Goal: Check status

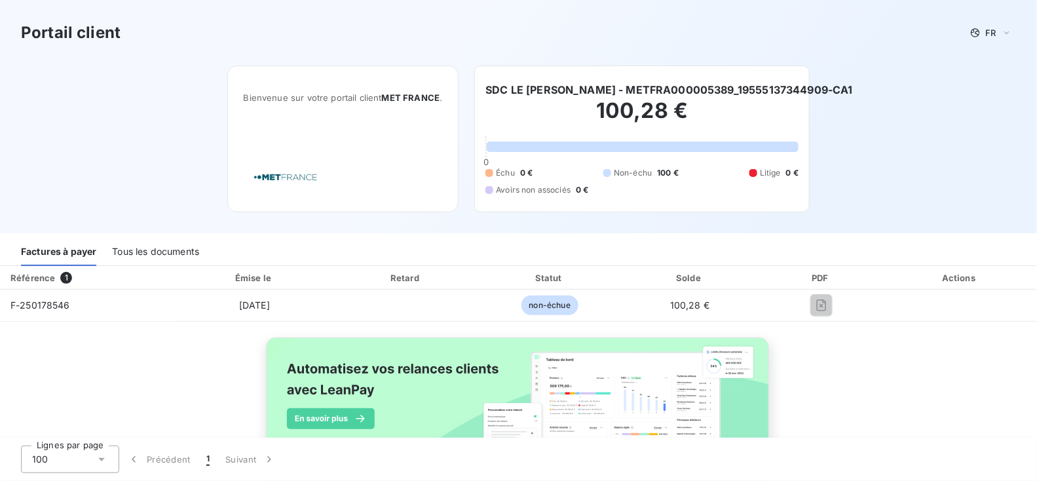
click at [598, 90] on h6 "SDC LE [PERSON_NAME] - METFRA000005389_19555137344909-CA1" at bounding box center [670, 90] width 368 height 16
click at [355, 114] on div "Bienvenue sur votre portail client MET [GEOGRAPHIC_DATA] ." at bounding box center [343, 110] width 199 height 56
drag, startPoint x: 567, startPoint y: 145, endPoint x: 739, endPoint y: 122, distance: 174.0
click at [579, 147] on div at bounding box center [643, 147] width 312 height 10
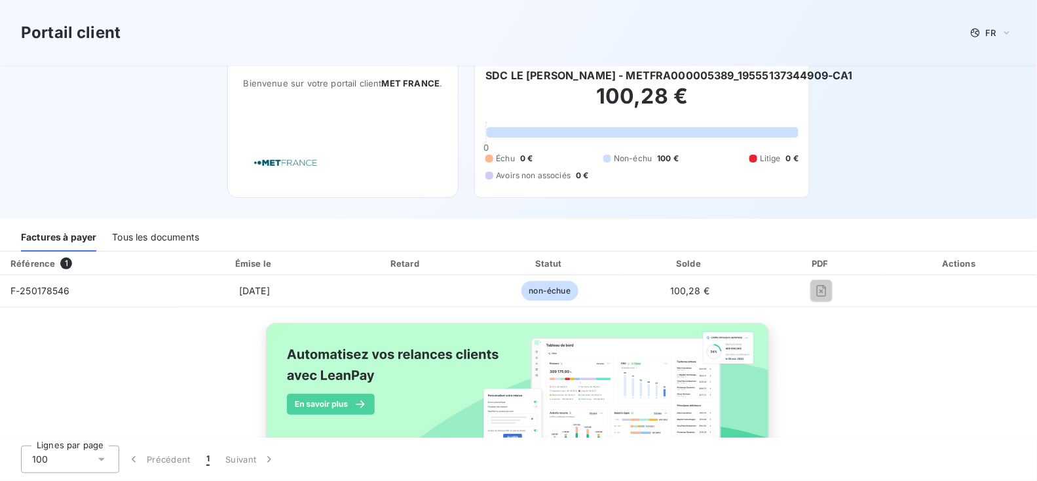
scroll to position [58, 0]
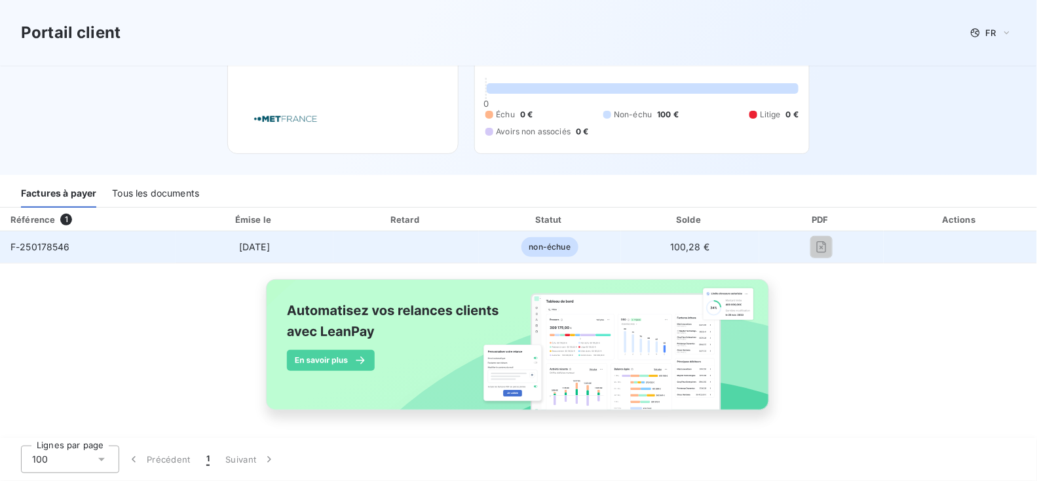
click at [784, 250] on div at bounding box center [822, 247] width 104 height 21
click at [547, 248] on span "non-échue" at bounding box center [550, 247] width 57 height 20
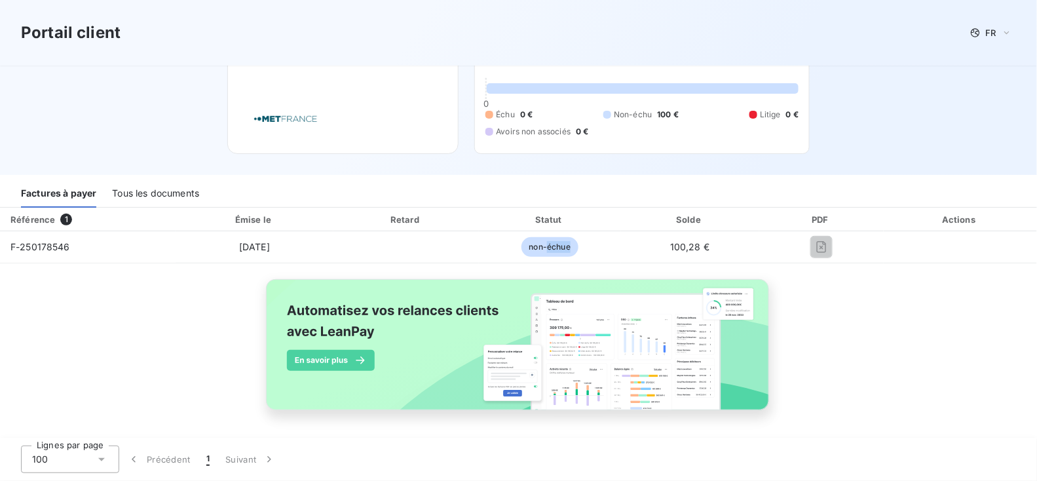
drag, startPoint x: 547, startPoint y: 248, endPoint x: 290, endPoint y: 229, distance: 257.0
click at [544, 248] on span "non-échue" at bounding box center [550, 247] width 57 height 20
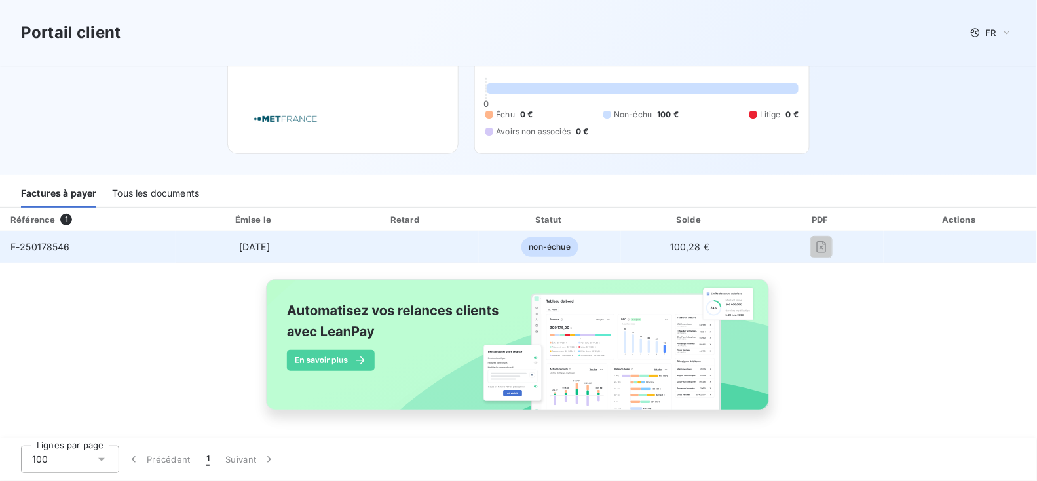
click at [211, 249] on td "3 sept. 2025" at bounding box center [255, 246] width 158 height 31
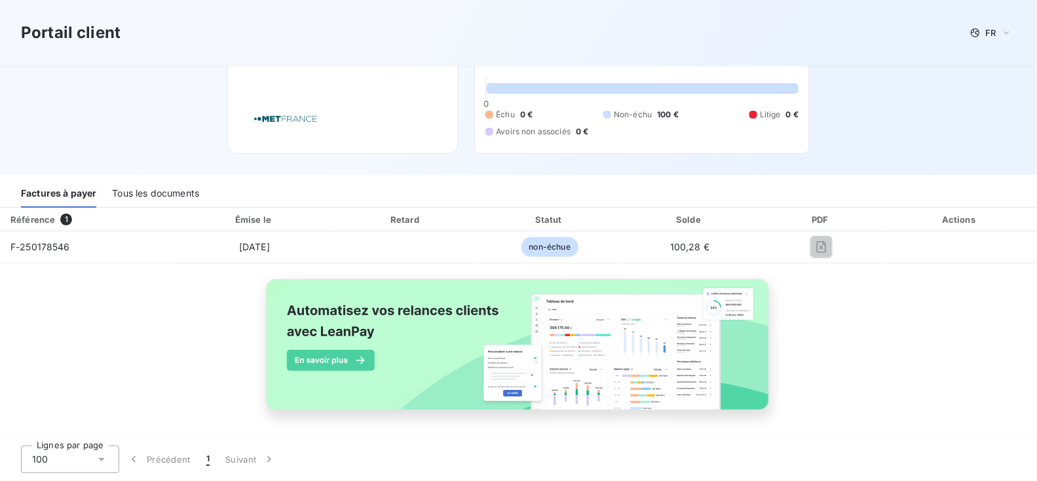
drag, startPoint x: 103, startPoint y: 246, endPoint x: 39, endPoint y: 225, distance: 66.9
click at [100, 246] on td "F-250178546" at bounding box center [88, 246] width 176 height 31
click at [64, 211] on th "Référence 1" at bounding box center [88, 220] width 176 height 24
click at [131, 191] on div "Tous les documents" at bounding box center [155, 194] width 87 height 28
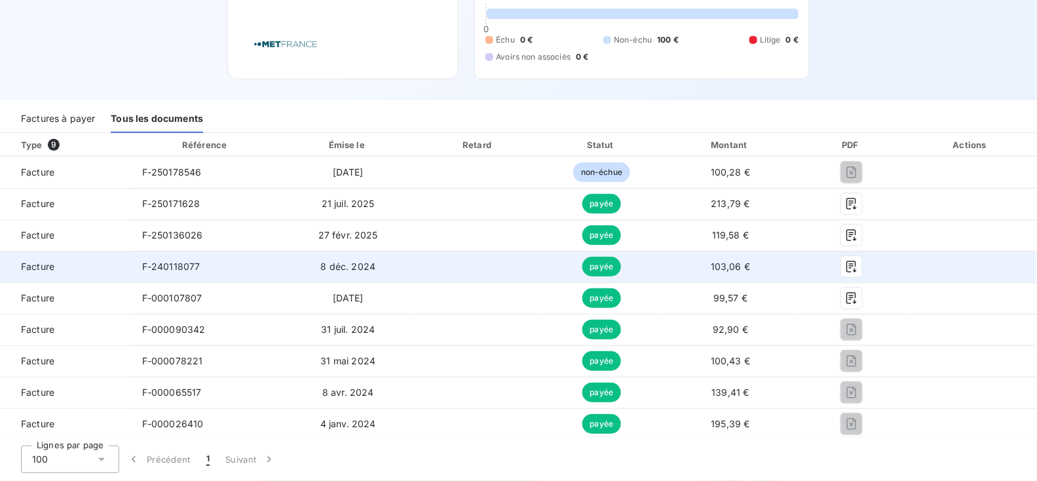
scroll to position [0, 0]
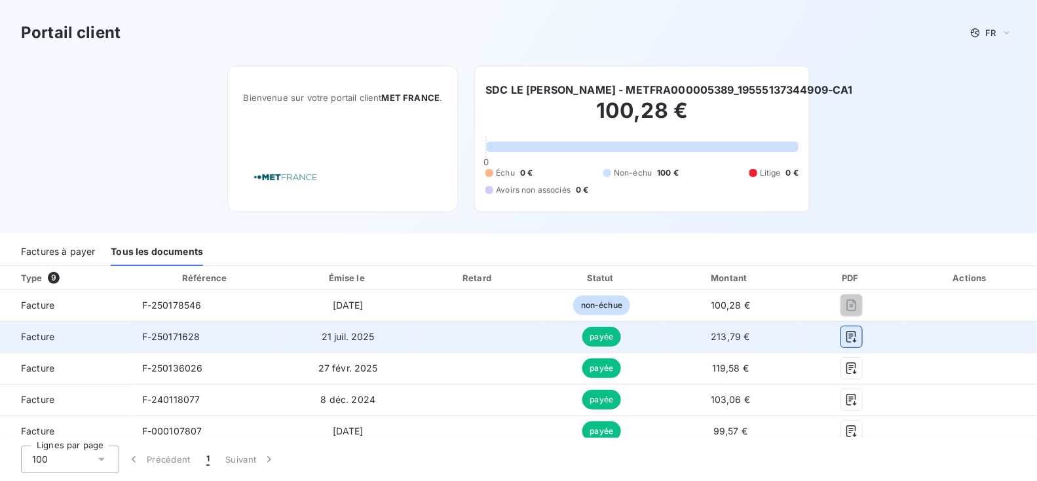
click at [853, 342] on button "button" at bounding box center [852, 336] width 21 height 21
click at [847, 334] on icon "button" at bounding box center [851, 336] width 13 height 13
